Goal: Task Accomplishment & Management: Manage account settings

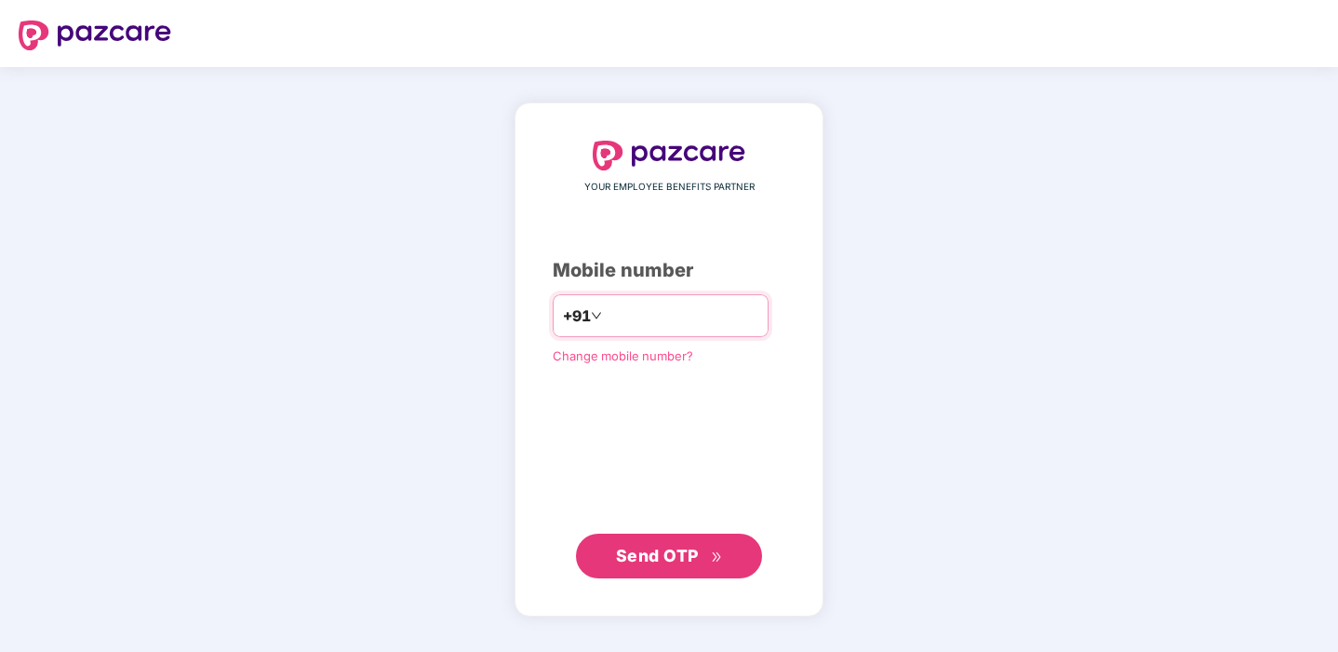
click at [666, 323] on input "number" at bounding box center [682, 316] width 153 height 30
type input "**********"
click at [630, 544] on span "Send OTP" at bounding box center [669, 555] width 107 height 26
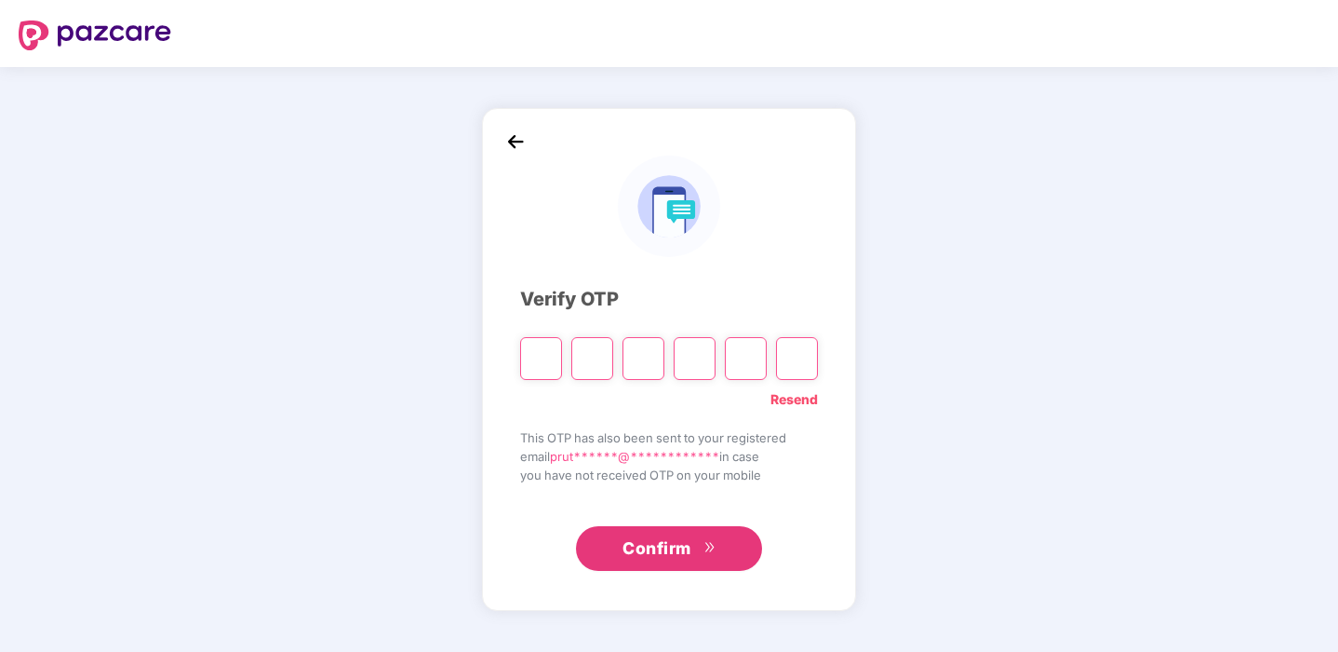
paste input "*"
type input "*"
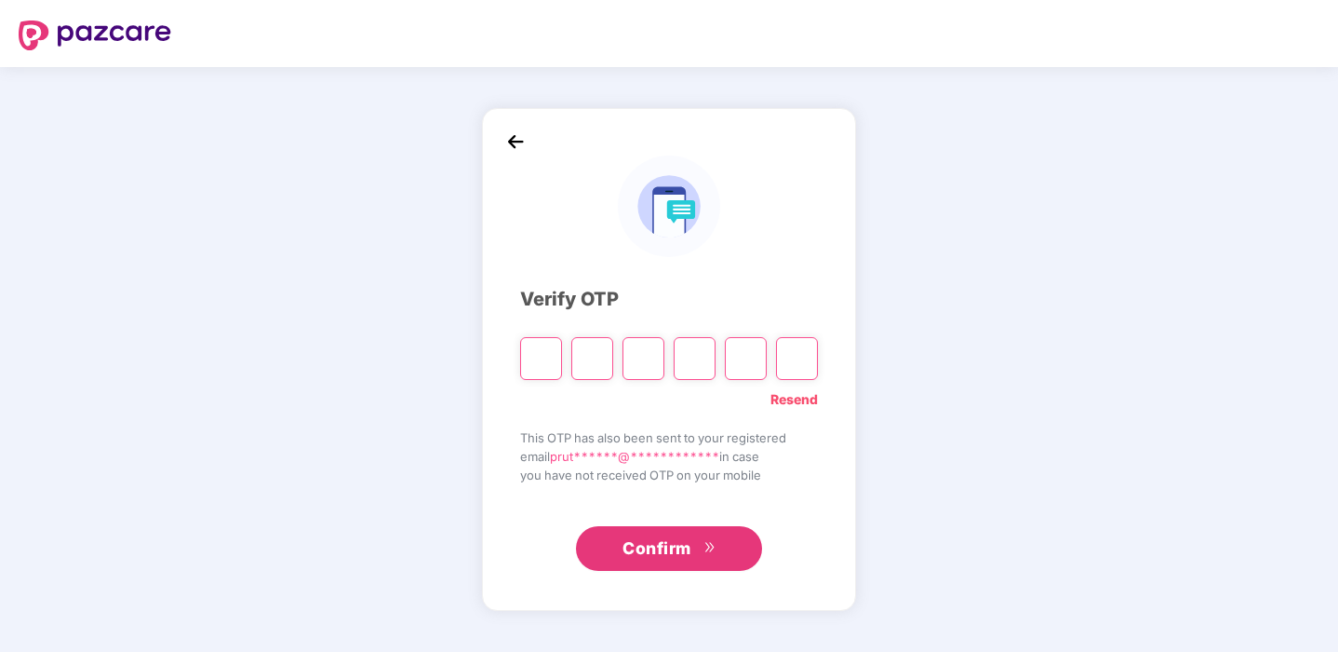
type input "*"
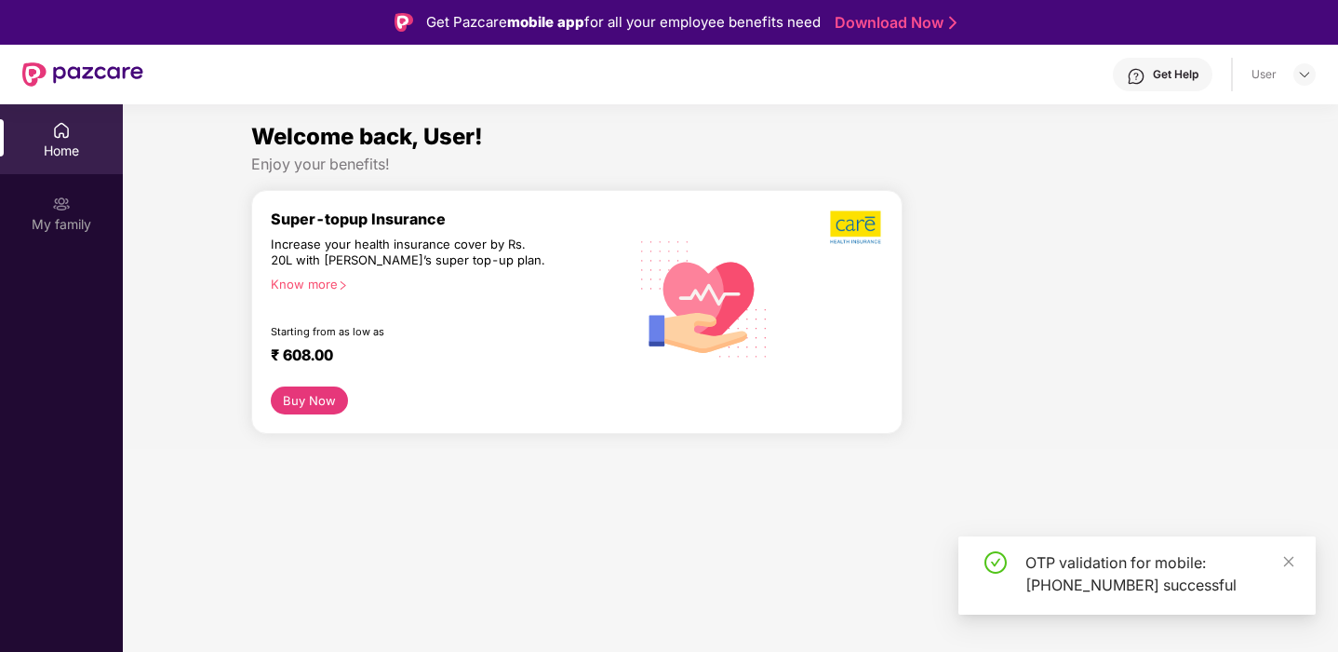
click at [87, 134] on div "Home" at bounding box center [61, 139] width 123 height 70
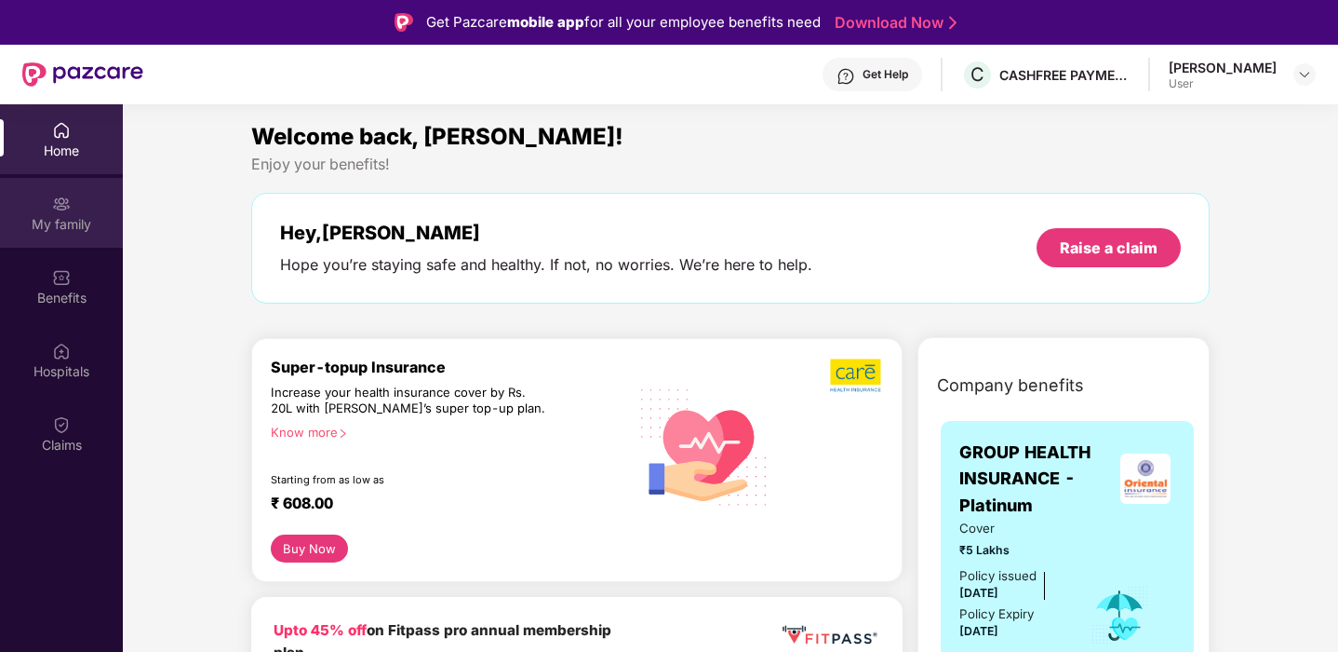
click at [71, 209] on div "My family" at bounding box center [61, 213] width 123 height 70
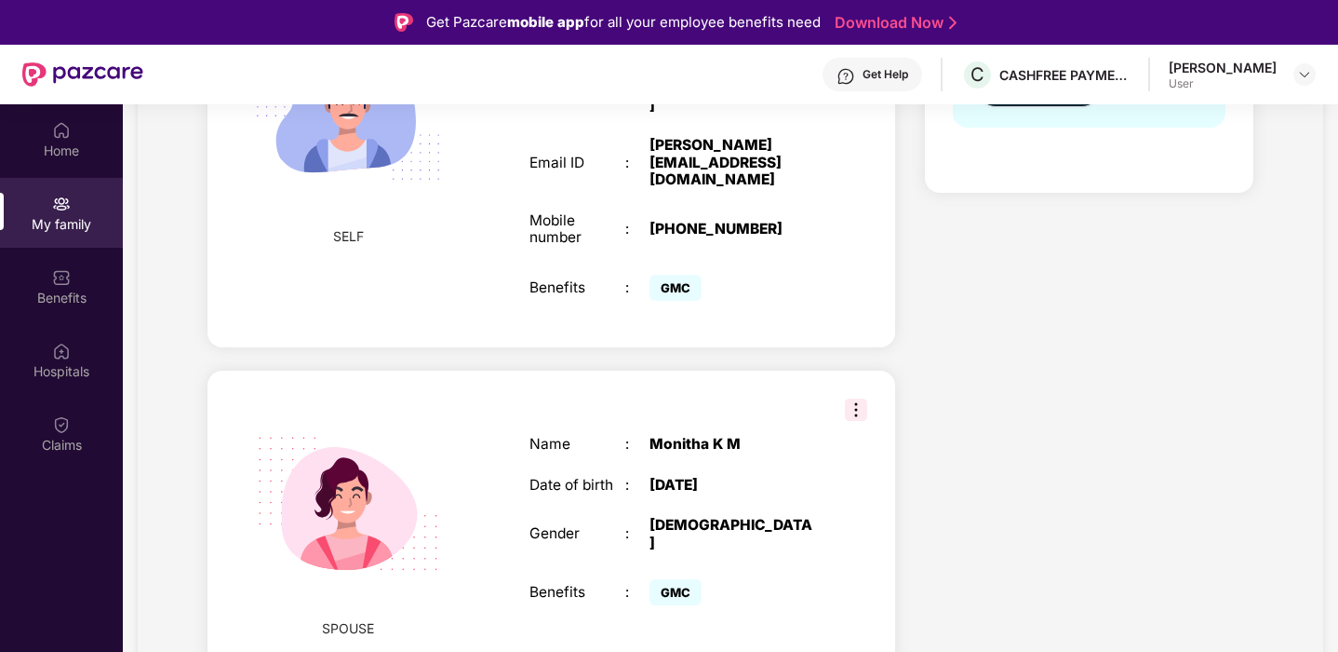
scroll to position [476, 0]
click at [718, 271] on div "GMC" at bounding box center [734, 288] width 168 height 35
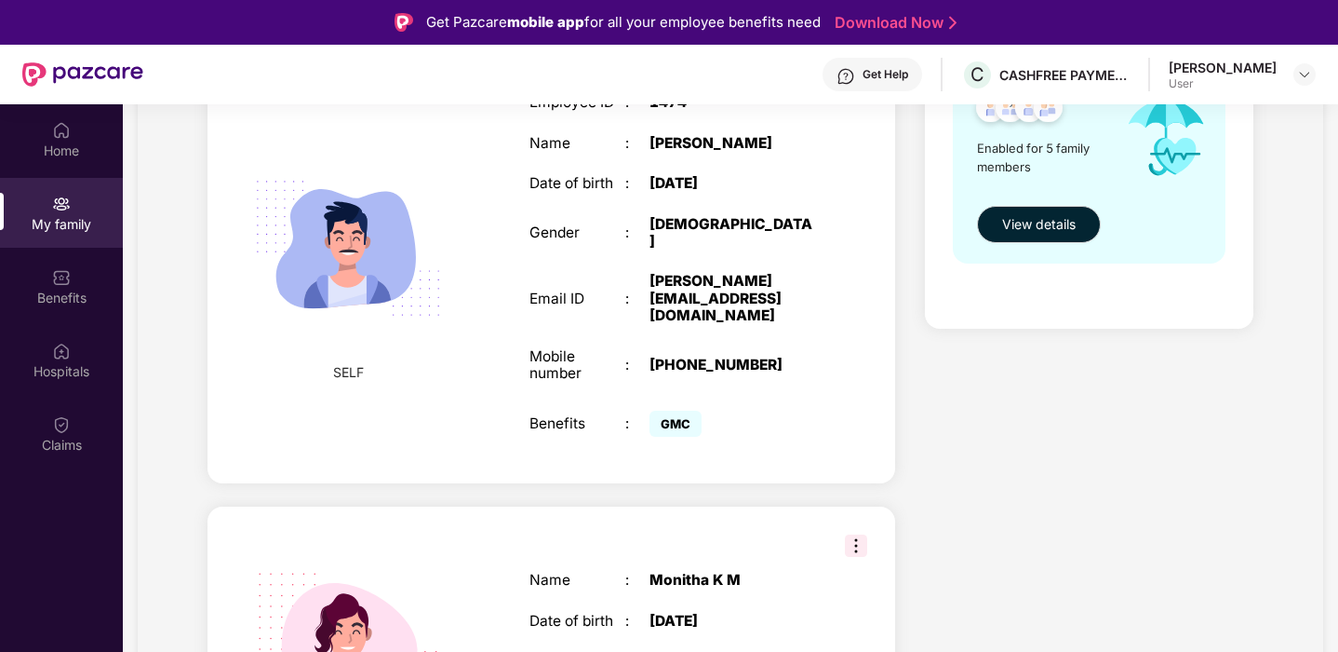
scroll to position [477, 0]
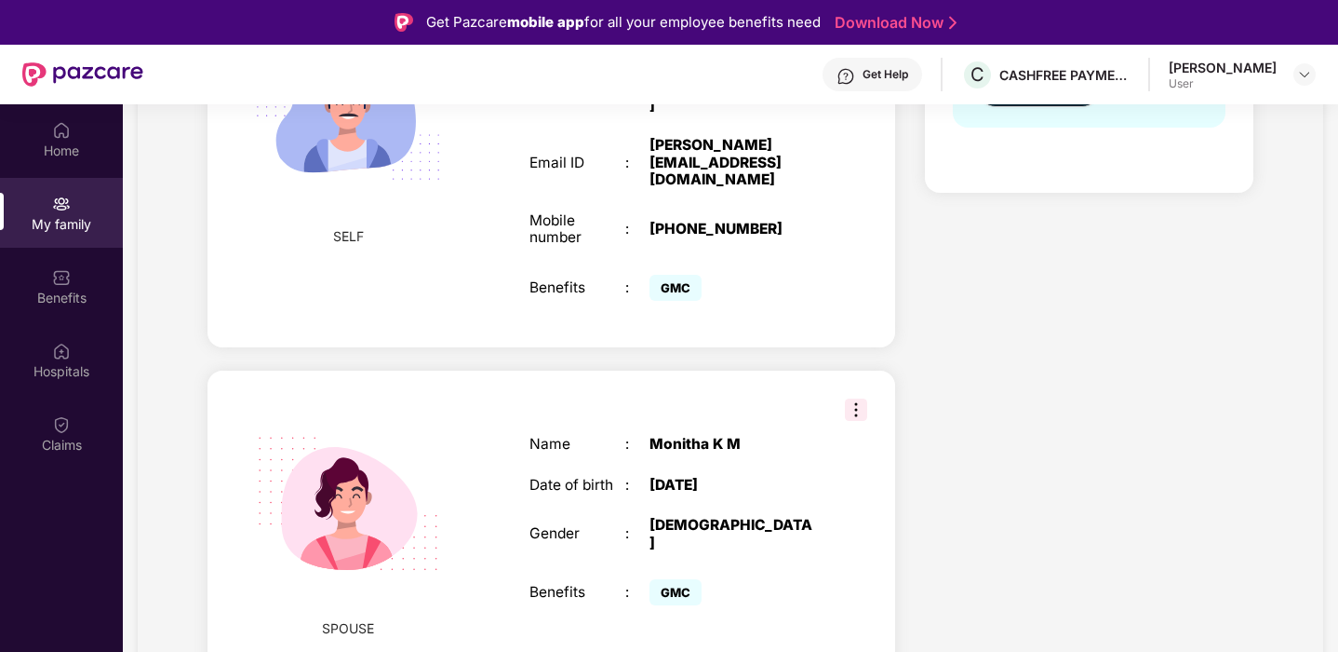
click at [853, 398] on img at bounding box center [856, 409] width 22 height 22
click at [742, 412] on div "Name : Monitha K M Date of birth : 25 June 1993 Gender : FEMALE Benefits : GMC" at bounding box center [673, 522] width 325 height 221
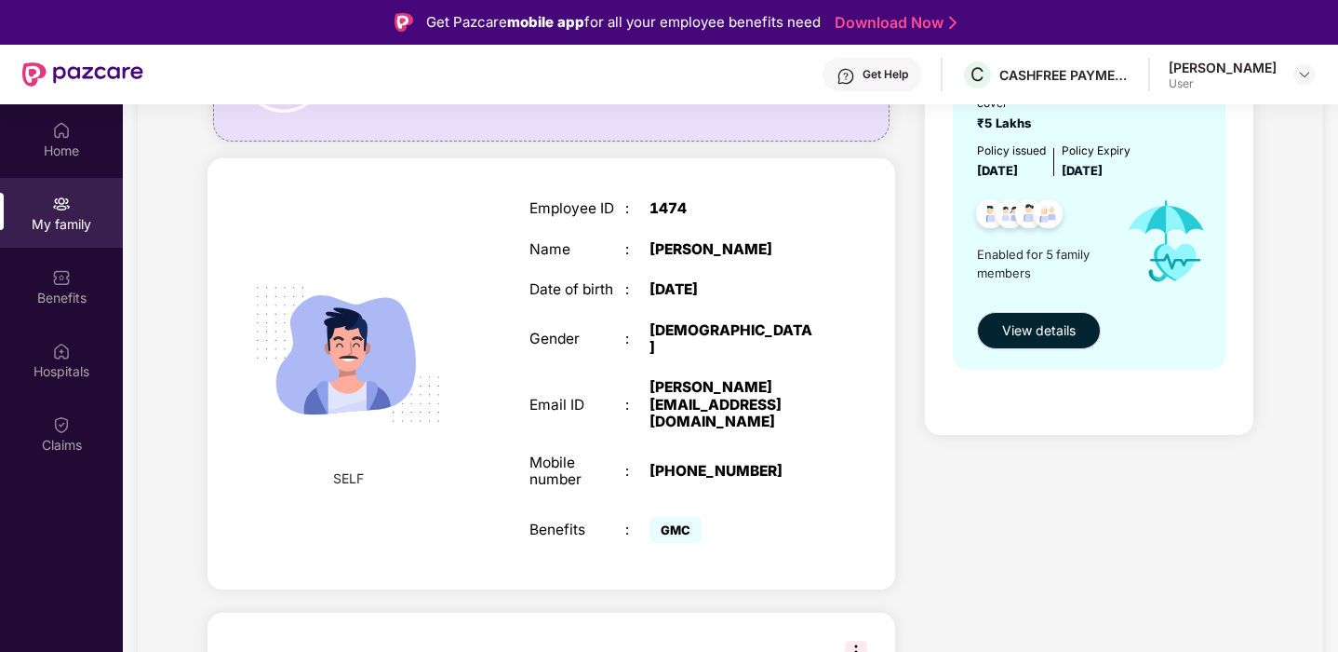
scroll to position [223, 0]
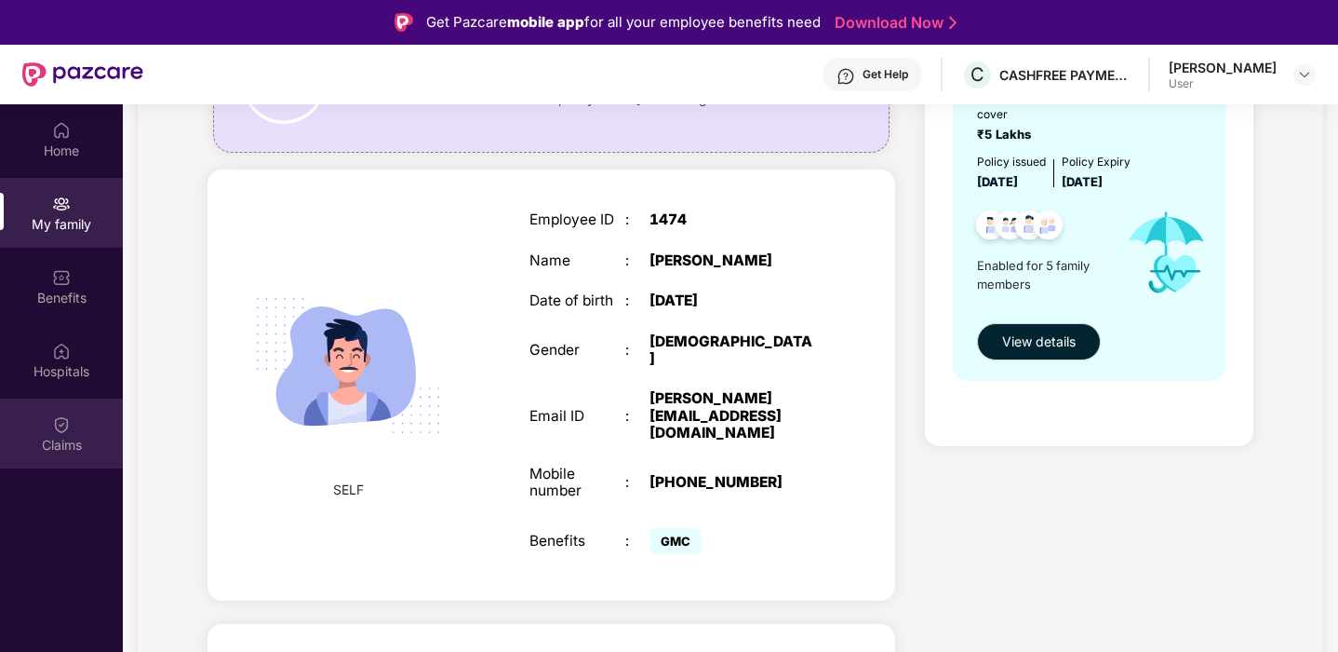
click at [66, 449] on div "Claims" at bounding box center [61, 445] width 123 height 19
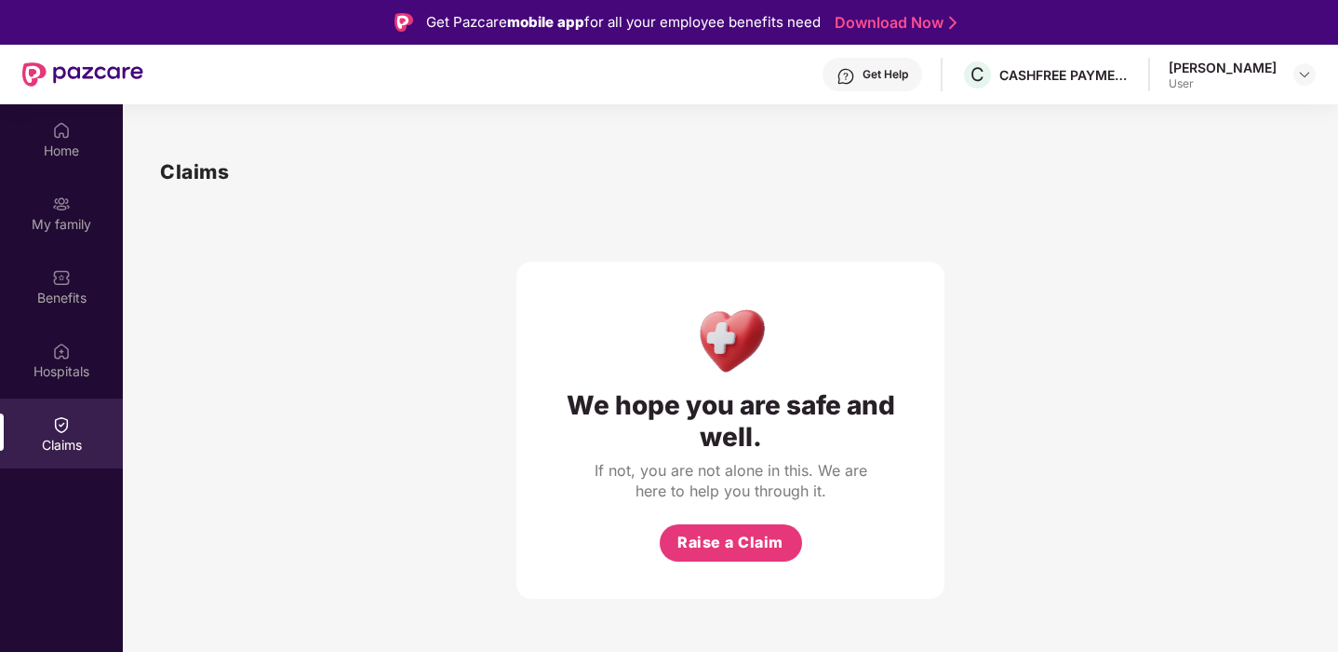
click at [1250, 74] on div "Pruthvi L J" at bounding box center [1223, 68] width 108 height 18
click at [1290, 75] on div "Pruthvi L J User" at bounding box center [1242, 75] width 147 height 33
click at [1309, 74] on img at bounding box center [1304, 74] width 15 height 15
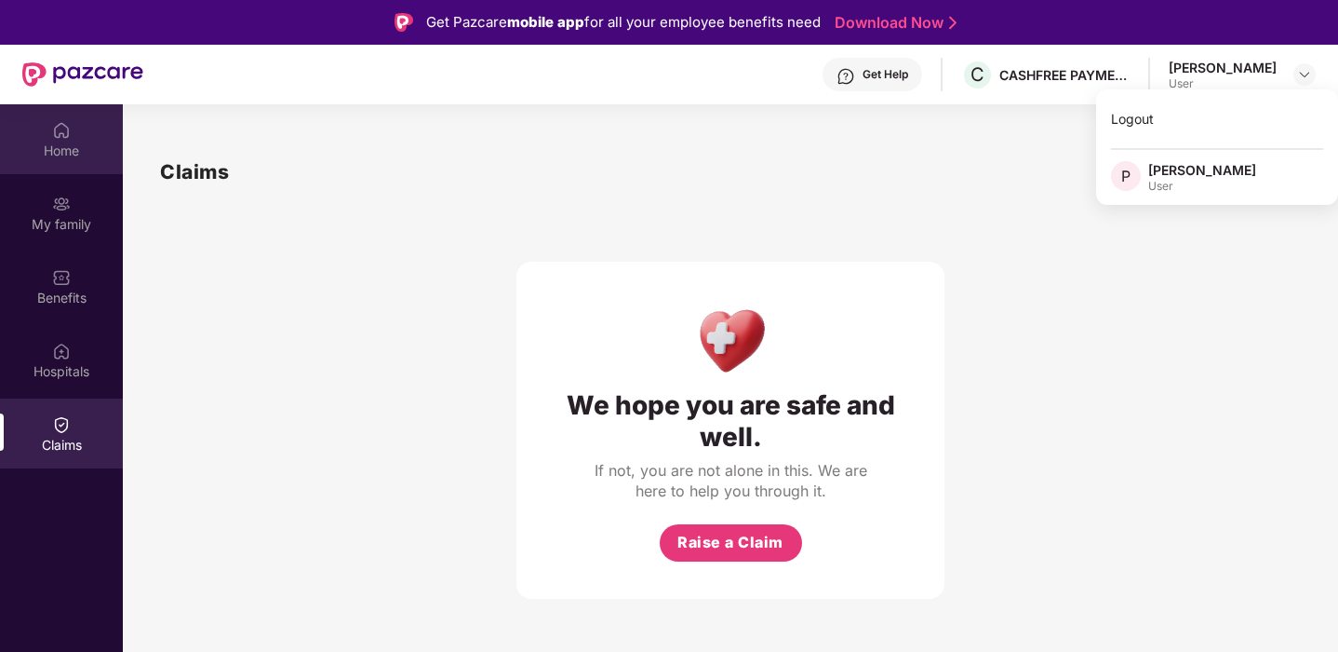
click at [50, 160] on div "Home" at bounding box center [61, 139] width 123 height 70
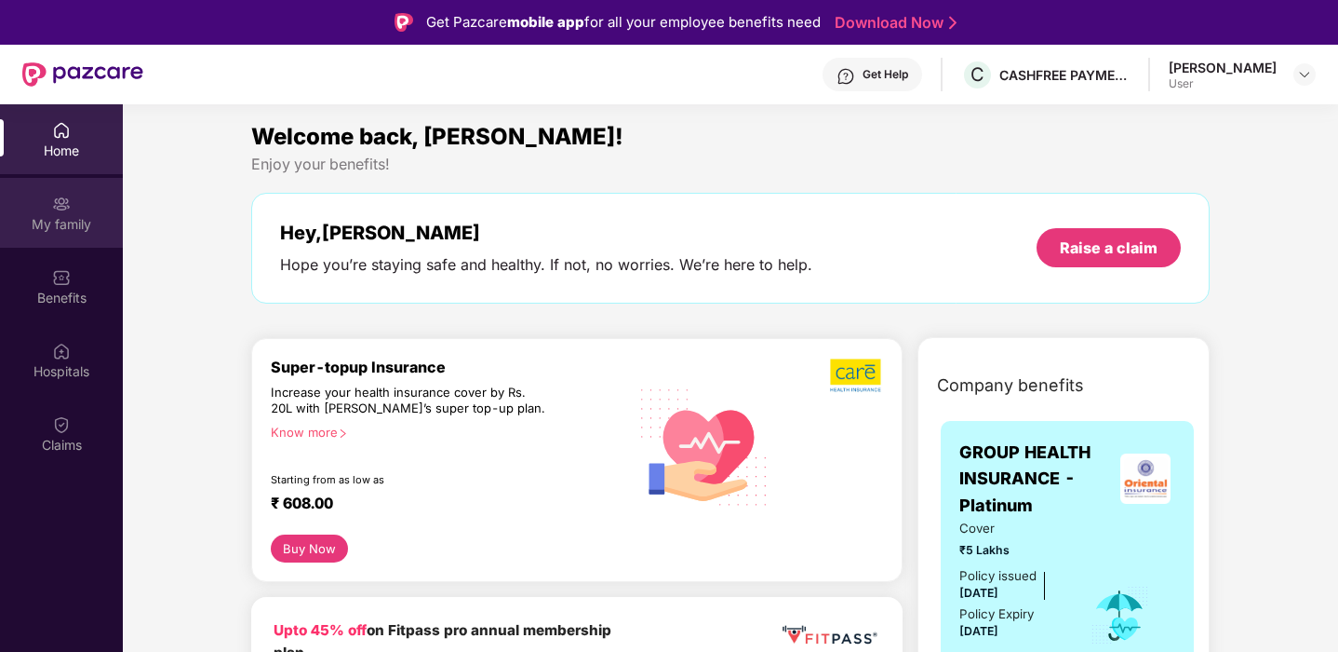
click at [74, 228] on div "My family" at bounding box center [61, 224] width 123 height 19
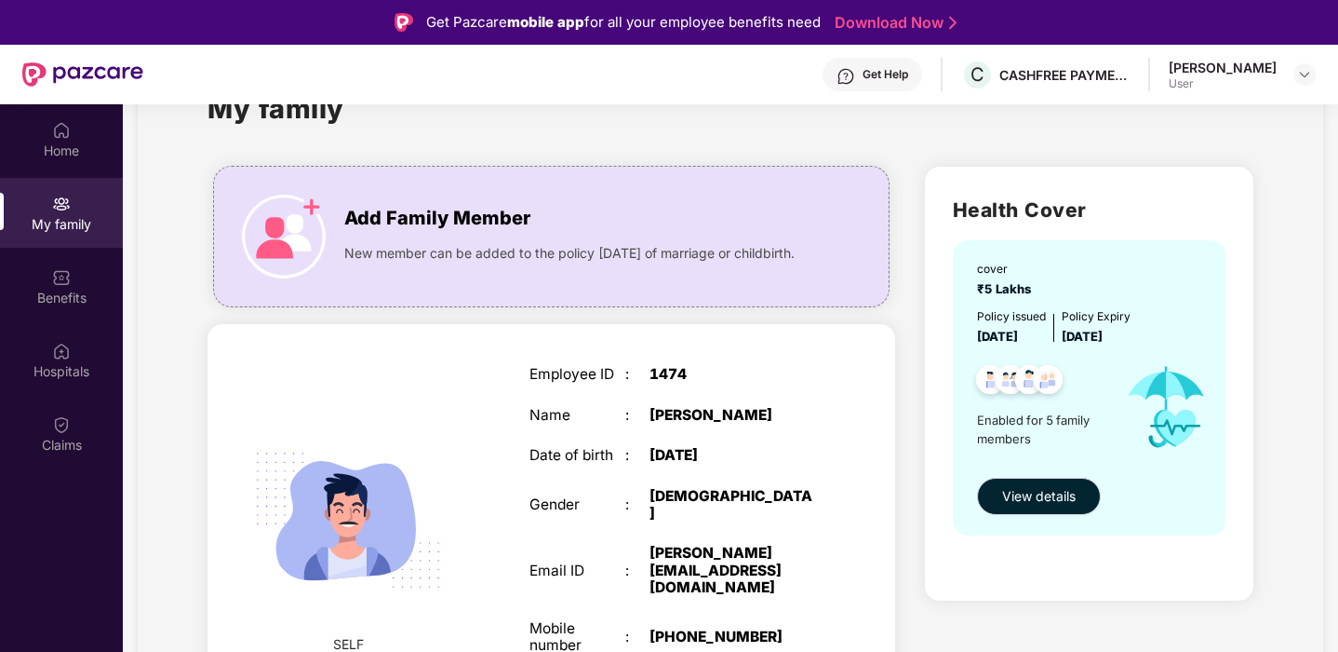
scroll to position [71, 0]
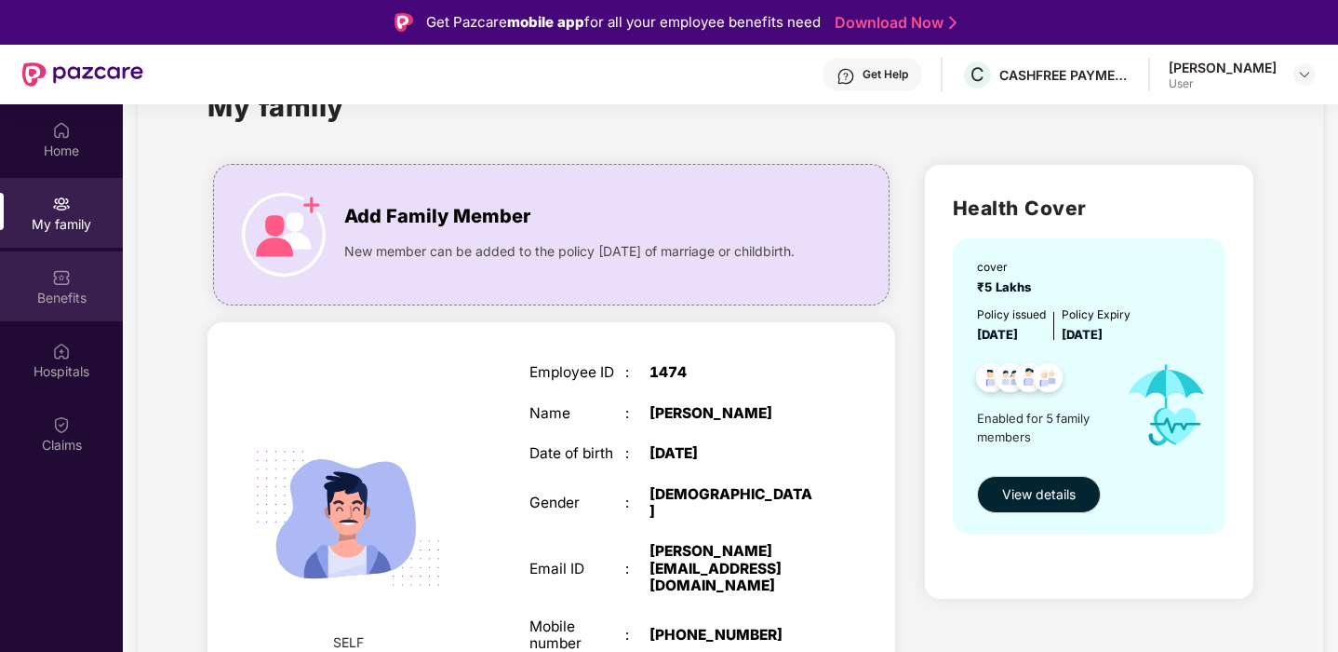
click at [87, 317] on div "Benefits" at bounding box center [61, 286] width 123 height 70
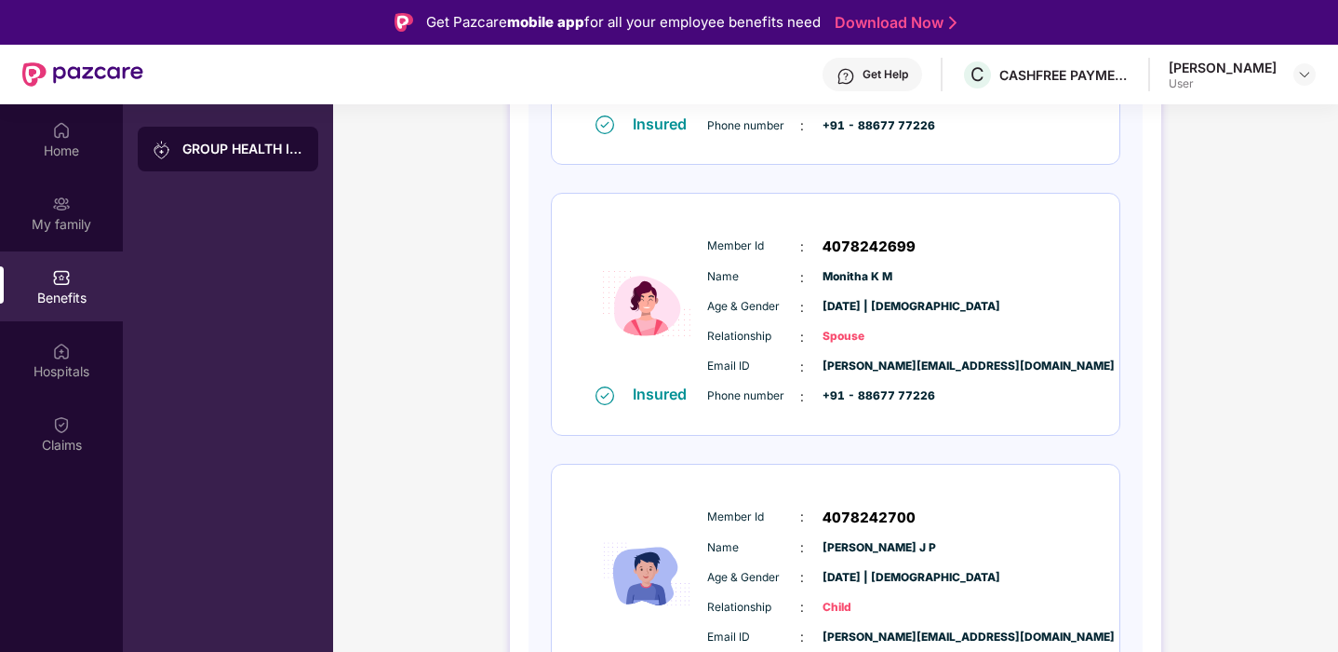
scroll to position [5, 0]
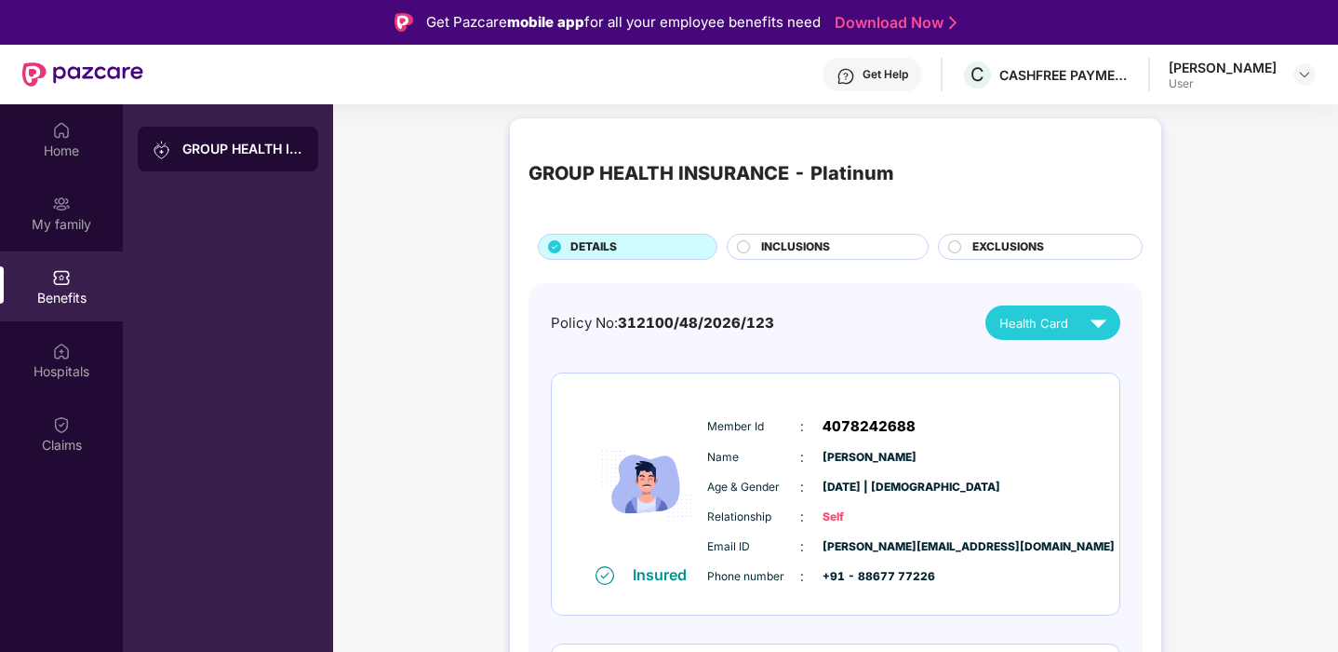
click at [773, 323] on div "Policy No: 312100/48/2026/123 Health Card" at bounding box center [836, 322] width 570 height 34
drag, startPoint x: 621, startPoint y: 318, endPoint x: 801, endPoint y: 318, distance: 180.6
click at [801, 318] on div "Policy No: 312100/48/2026/123 Health Card" at bounding box center [836, 322] width 570 height 34
copy span "312100/48/2026/123"
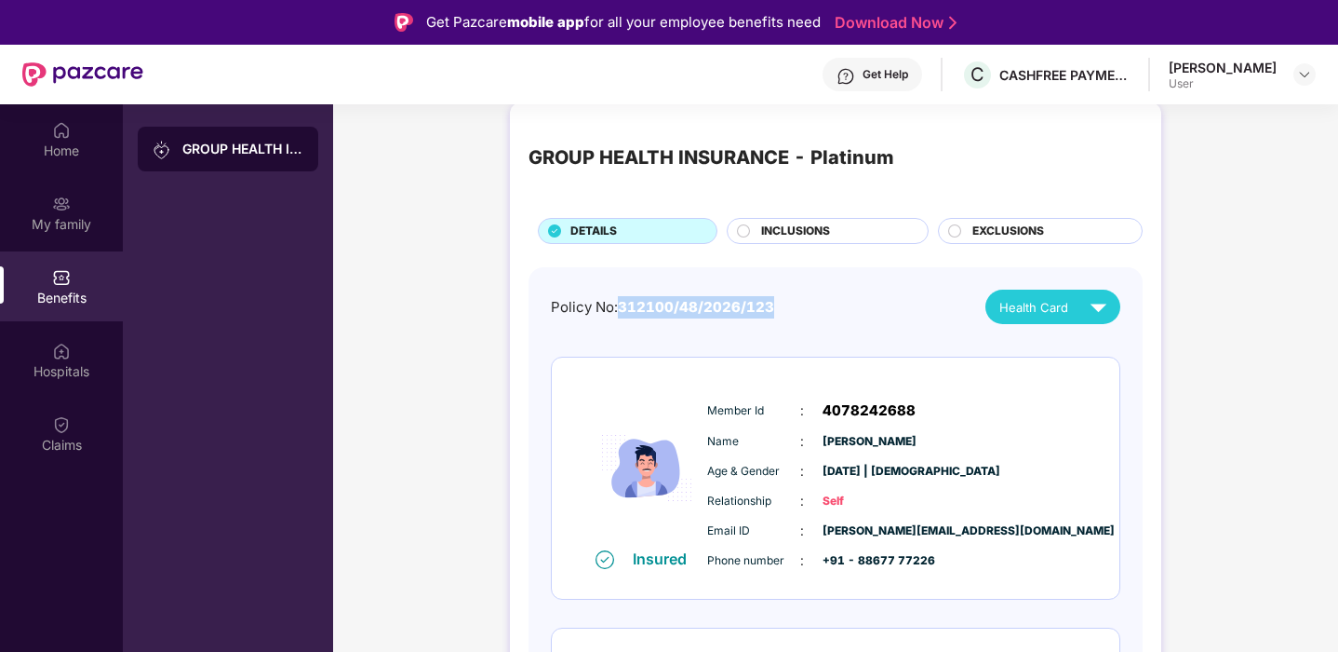
scroll to position [22, 0]
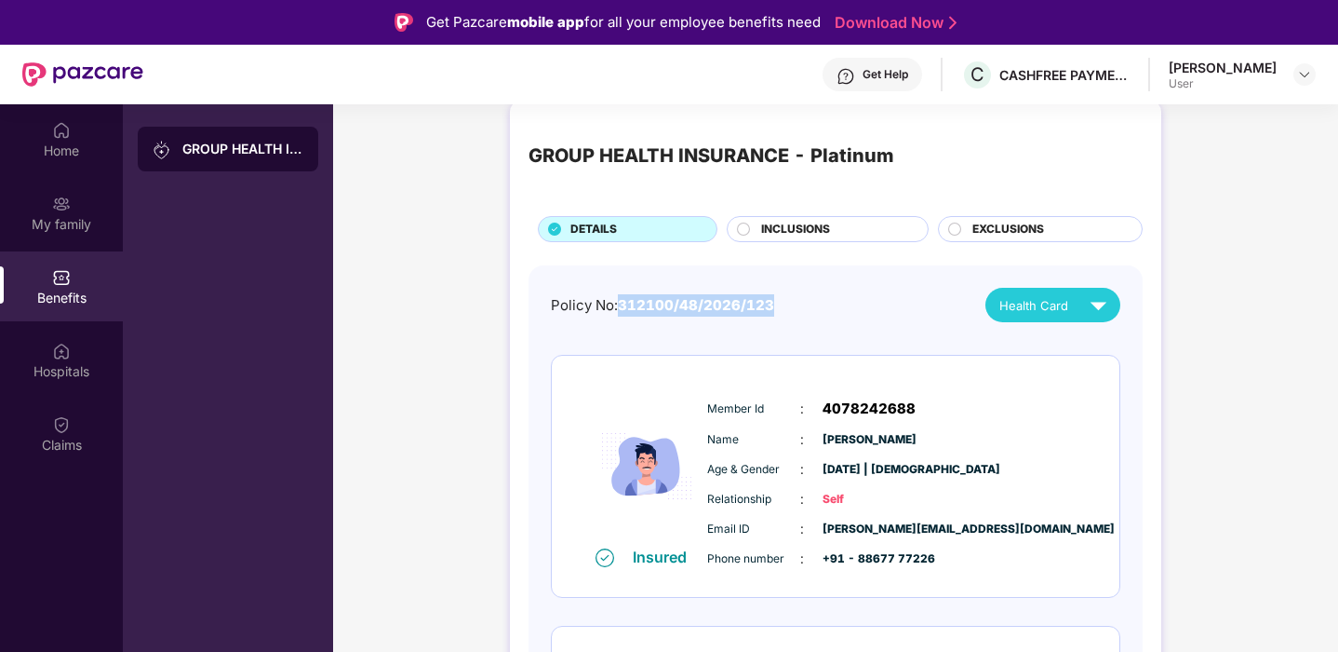
click at [1089, 311] on img at bounding box center [1098, 305] width 33 height 33
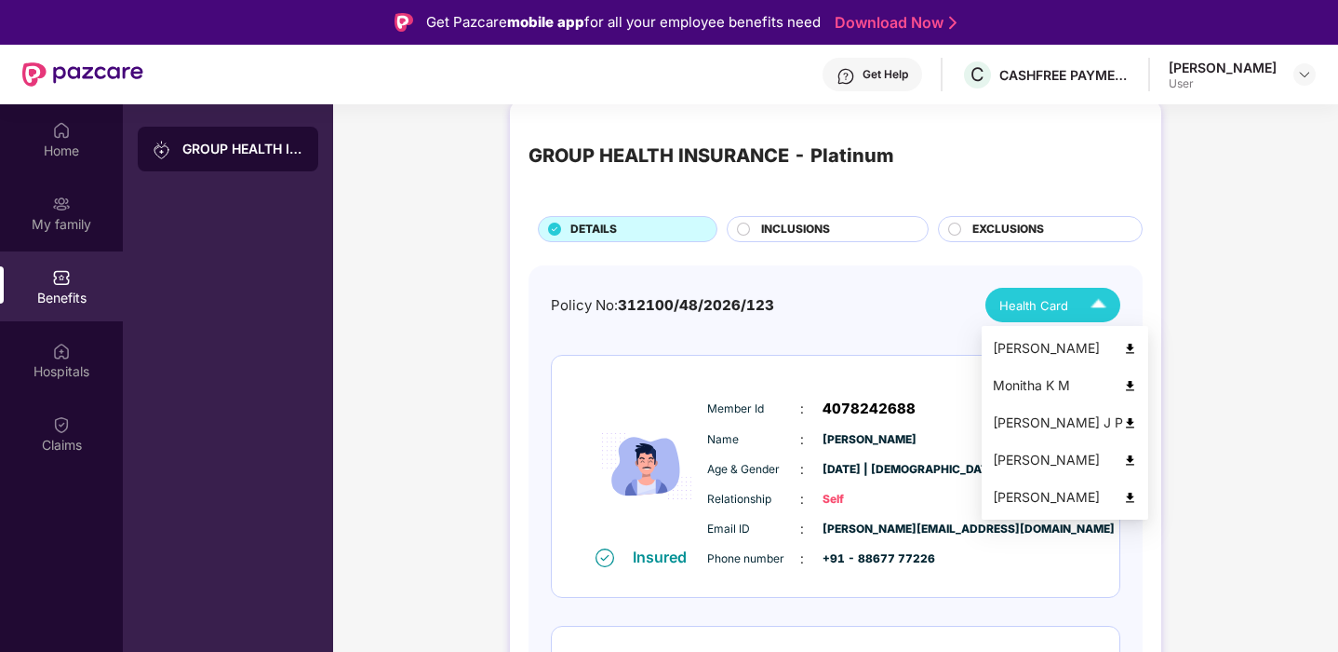
click at [1045, 351] on div "Pruthvi L J" at bounding box center [1065, 348] width 144 height 20
